Goal: Task Accomplishment & Management: Use online tool/utility

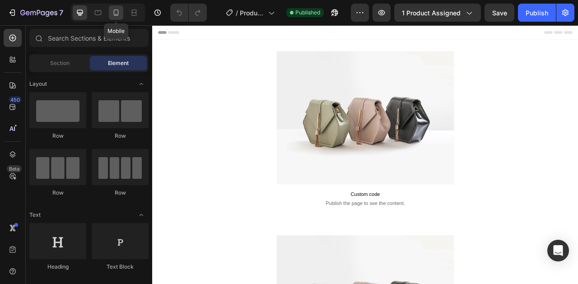
click at [119, 17] on div at bounding box center [116, 12] width 14 height 14
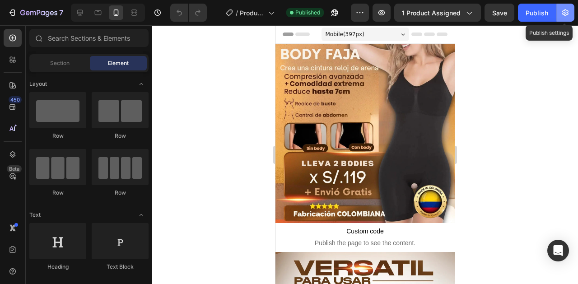
click at [563, 14] on icon "button" at bounding box center [566, 12] width 6 height 7
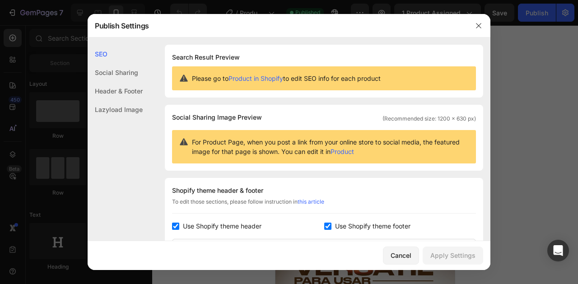
click at [176, 225] on input "checkbox" at bounding box center [175, 226] width 7 height 7
checkbox input "false"
click at [324, 226] on input "checkbox" at bounding box center [327, 226] width 7 height 7
checkbox input "false"
click at [459, 251] on div "Apply Settings" at bounding box center [453, 255] width 45 height 9
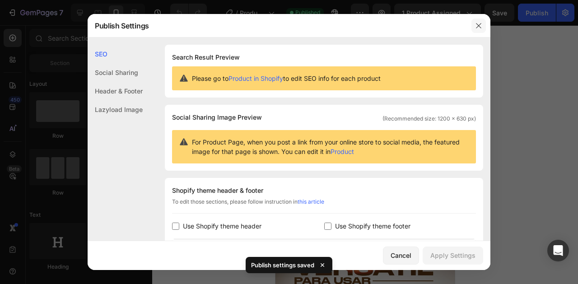
click at [480, 25] on icon "button" at bounding box center [478, 25] width 7 height 7
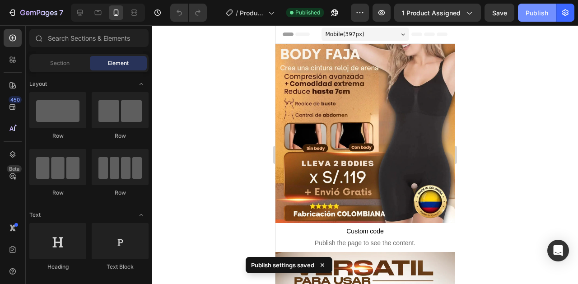
click at [538, 11] on div "Publish" at bounding box center [537, 12] width 23 height 9
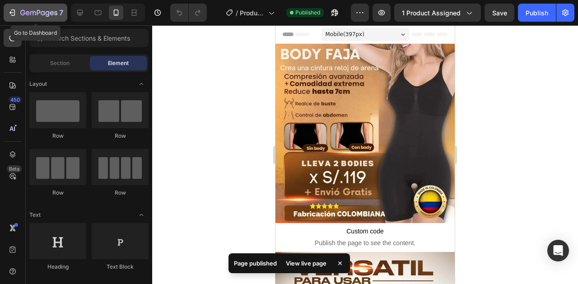
click at [54, 16] on icon "button" at bounding box center [38, 13] width 37 height 8
